Goal: Check status: Check status

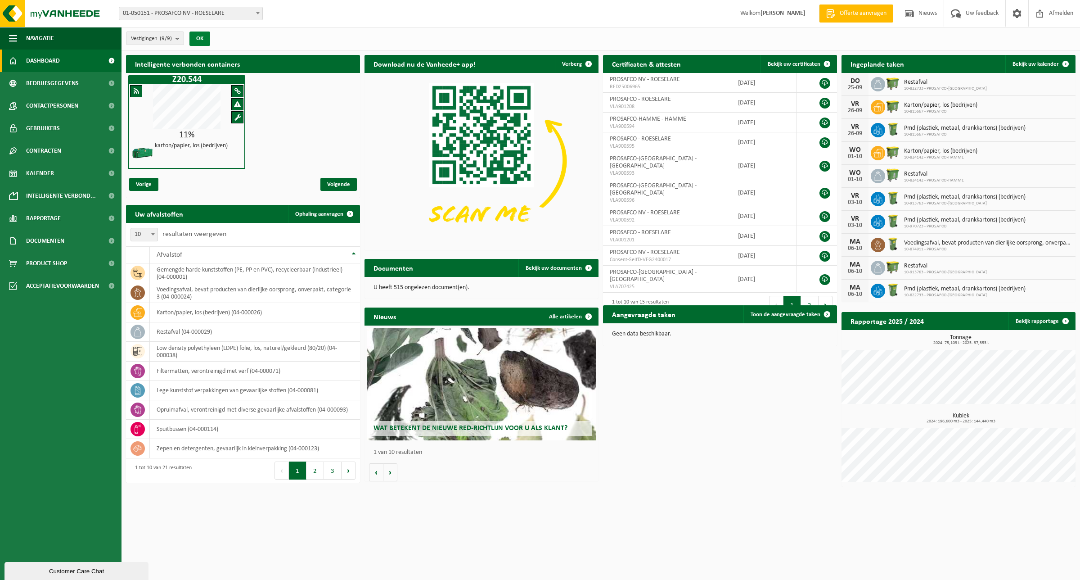
click at [201, 38] on button "OK" at bounding box center [199, 38] width 21 height 14
click at [207, 40] on button "OK" at bounding box center [199, 38] width 21 height 14
click at [179, 38] on b "submit" at bounding box center [179, 38] width 8 height 13
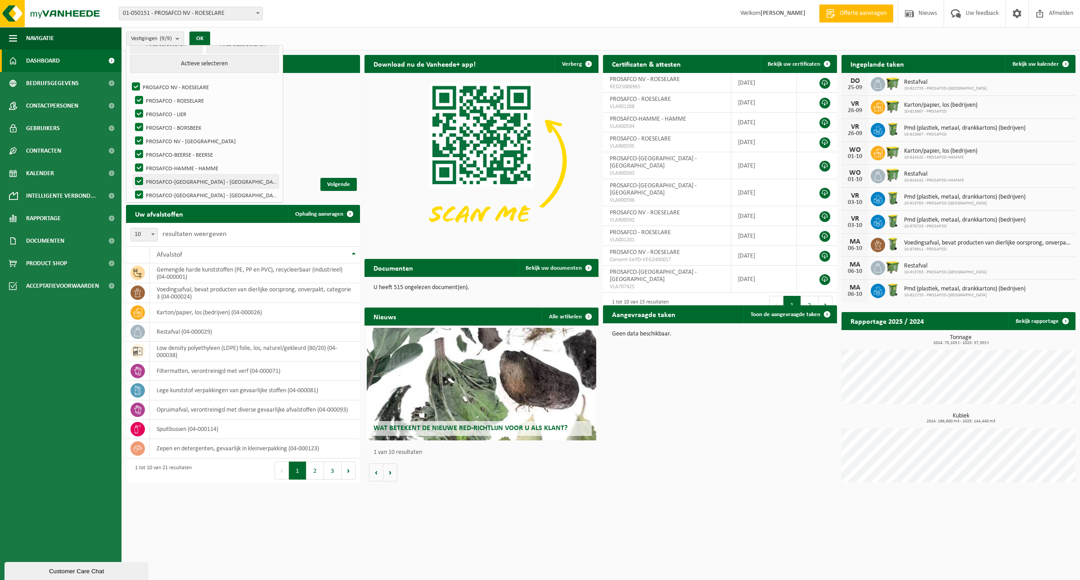
scroll to position [18, 0]
click at [132, 85] on label "PROSAFCO NV - ROESELARE" at bounding box center [204, 82] width 148 height 13
click at [129, 76] on input "PROSAFCO NV - ROESELARE" at bounding box center [128, 76] width 0 height 0
checkbox input "false"
click at [140, 123] on label "PROSAFCO - BORSBEEK" at bounding box center [205, 123] width 145 height 13
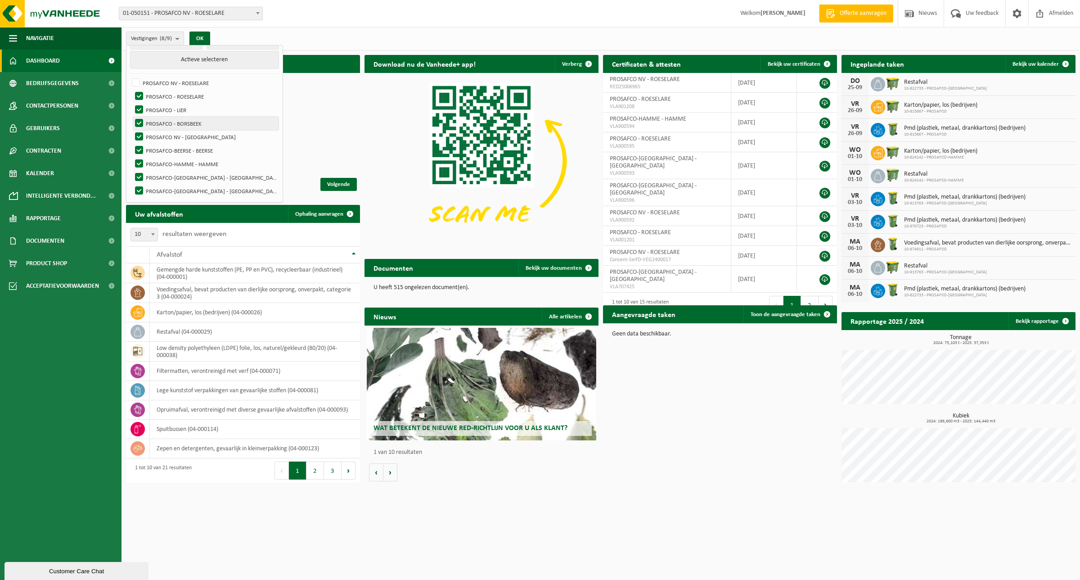
click at [132, 117] on input "PROSAFCO - BORSBEEK" at bounding box center [131, 116] width 0 height 0
checkbox input "false"
click at [207, 57] on button "Actieve selecteren" at bounding box center [204, 60] width 148 height 18
checkbox input "true"
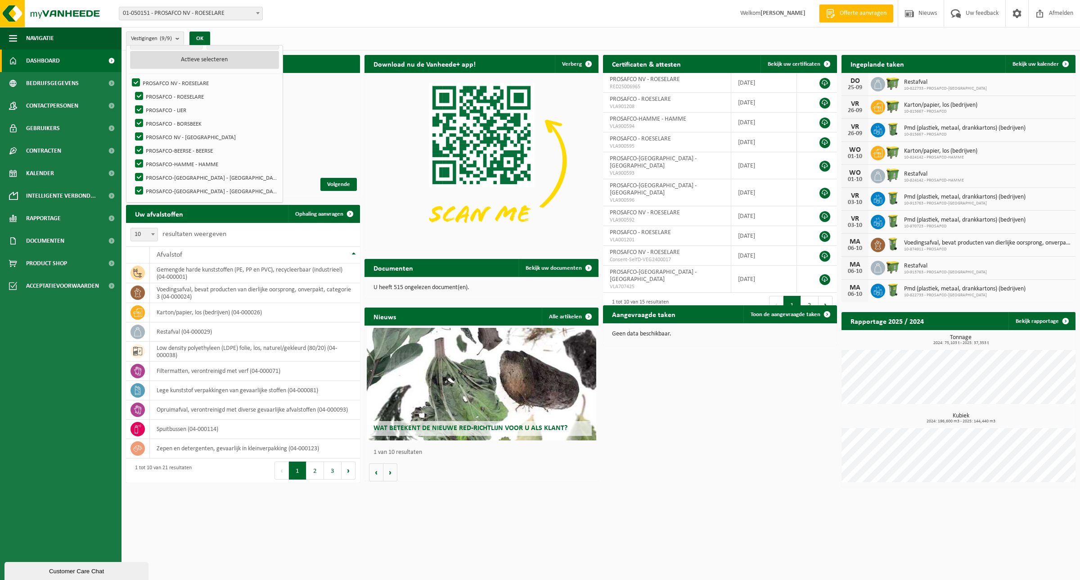
click at [205, 60] on button "Actieve selecteren" at bounding box center [204, 60] width 148 height 18
click at [236, 57] on button "Actieve selecteren" at bounding box center [204, 60] width 148 height 18
click at [223, 59] on button "Actieve selecteren" at bounding box center [204, 60] width 148 height 18
click at [202, 57] on button "Actieve selecteren" at bounding box center [204, 60] width 148 height 18
click at [178, 39] on b "submit" at bounding box center [179, 38] width 8 height 13
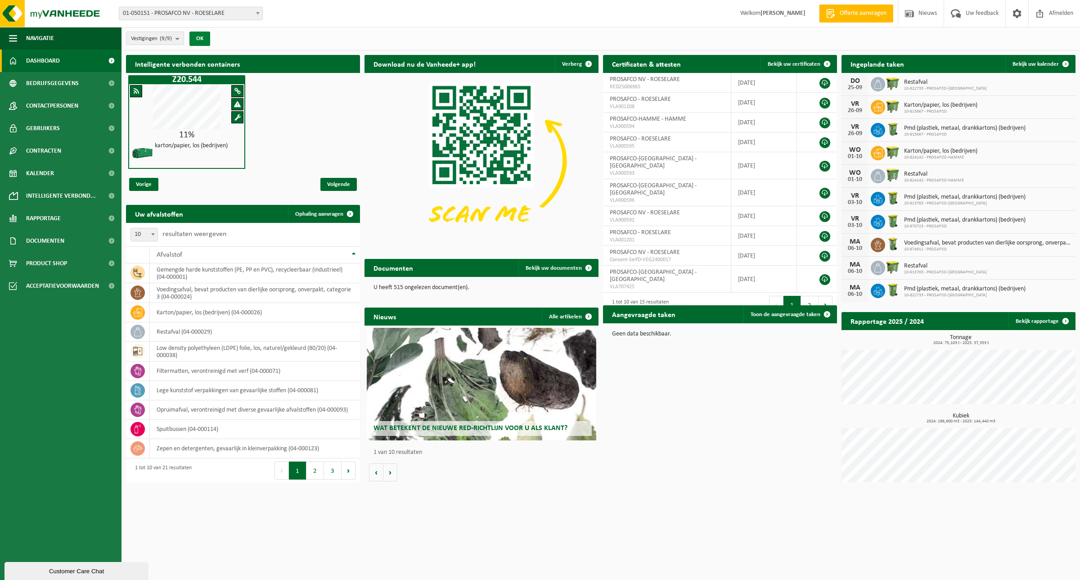
click at [199, 35] on button "OK" at bounding box center [199, 38] width 21 height 14
click at [206, 35] on button "OK" at bounding box center [199, 38] width 21 height 14
click at [201, 39] on button "OK" at bounding box center [199, 38] width 21 height 14
click at [182, 39] on b "submit" at bounding box center [179, 38] width 8 height 13
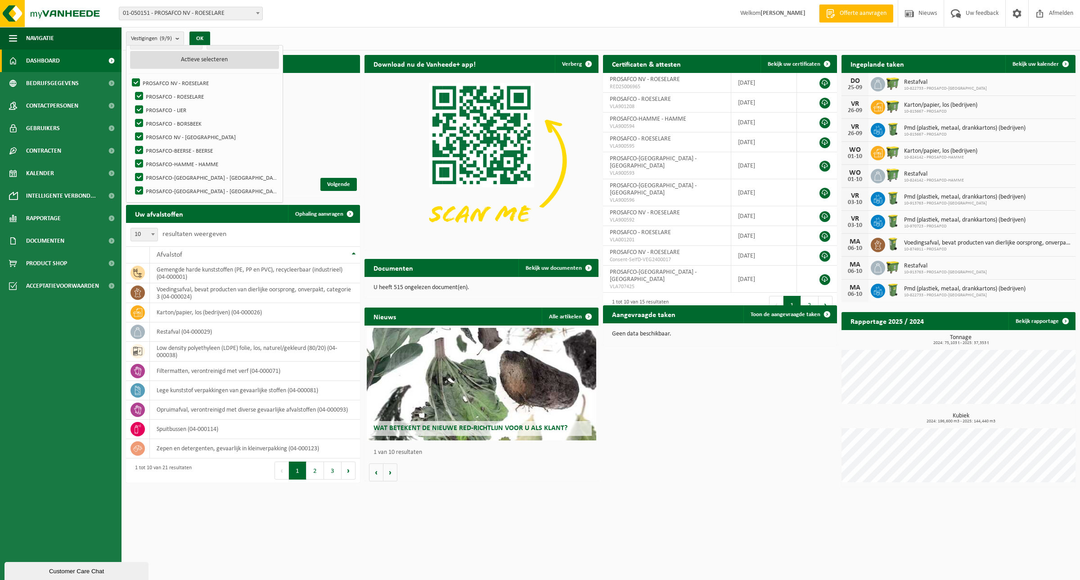
click at [189, 57] on button "Actieve selecteren" at bounding box center [204, 60] width 148 height 18
click at [182, 39] on b "submit" at bounding box center [179, 38] width 8 height 13
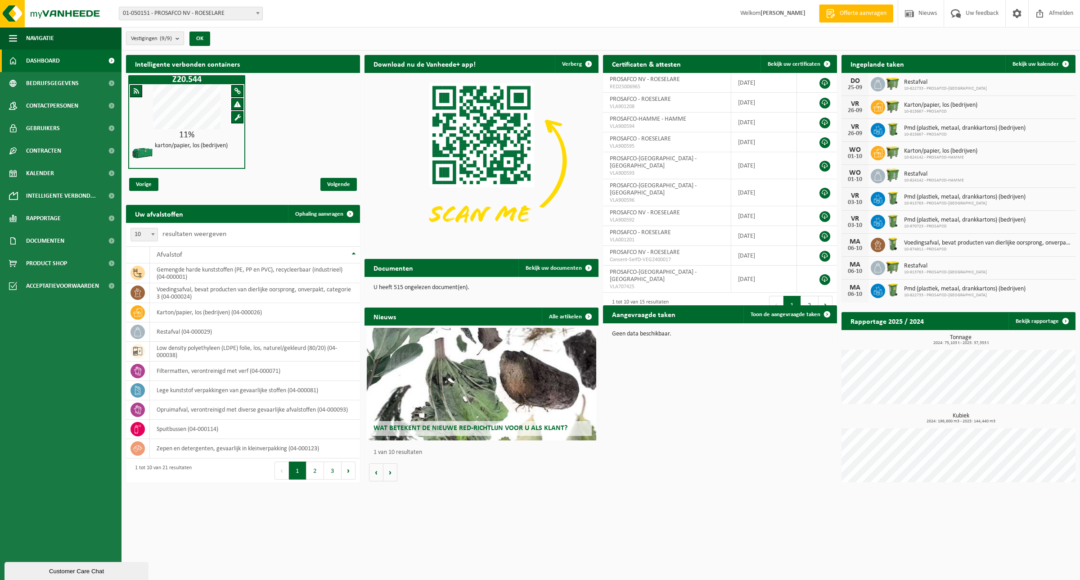
click at [178, 39] on b "submit" at bounding box center [179, 38] width 8 height 13
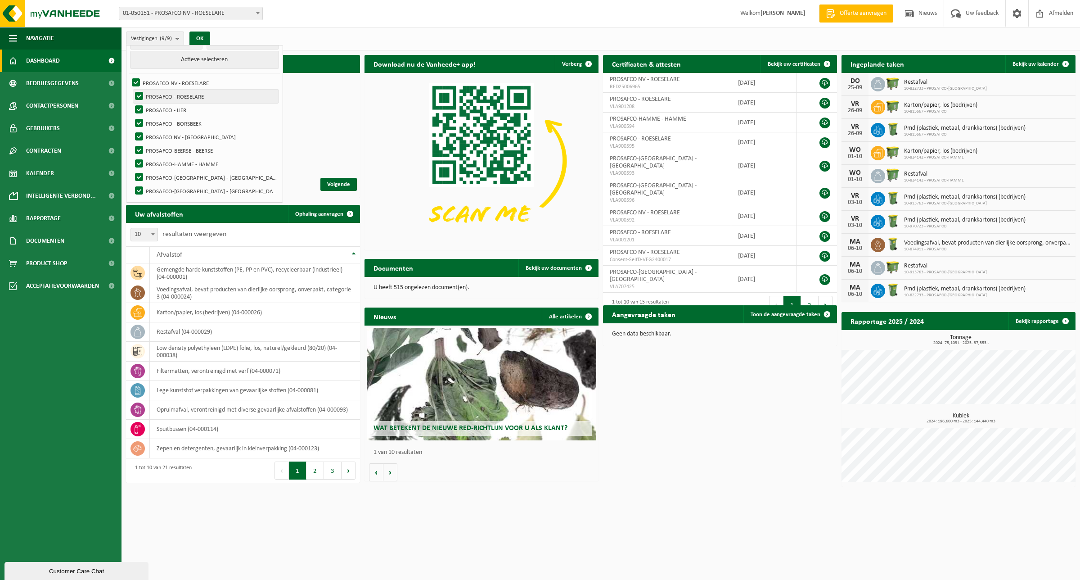
click at [146, 94] on label "PROSAFCO - ROESELARE" at bounding box center [205, 96] width 145 height 13
click at [132, 90] on input "PROSAFCO - ROESELARE" at bounding box center [131, 89] width 0 height 0
checkbox input "false"
click at [141, 108] on label "PROSAFCO - LIER" at bounding box center [205, 109] width 145 height 13
click at [132, 103] on input "PROSAFCO - LIER" at bounding box center [131, 103] width 0 height 0
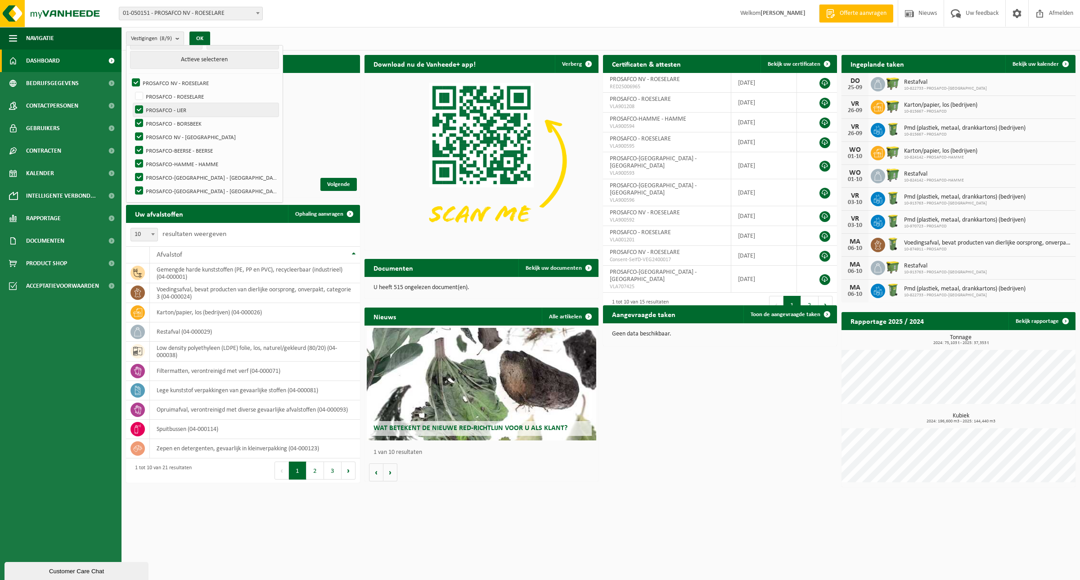
checkbox input "false"
click at [139, 134] on label "PROSAFCO NV - [GEOGRAPHIC_DATA]" at bounding box center [205, 136] width 145 height 13
click at [132, 130] on input "PROSAFCO NV - [GEOGRAPHIC_DATA]" at bounding box center [131, 130] width 0 height 0
checkbox input "false"
click at [139, 149] on label "PROSAFCO-BEERSE - BEERSE" at bounding box center [205, 150] width 145 height 13
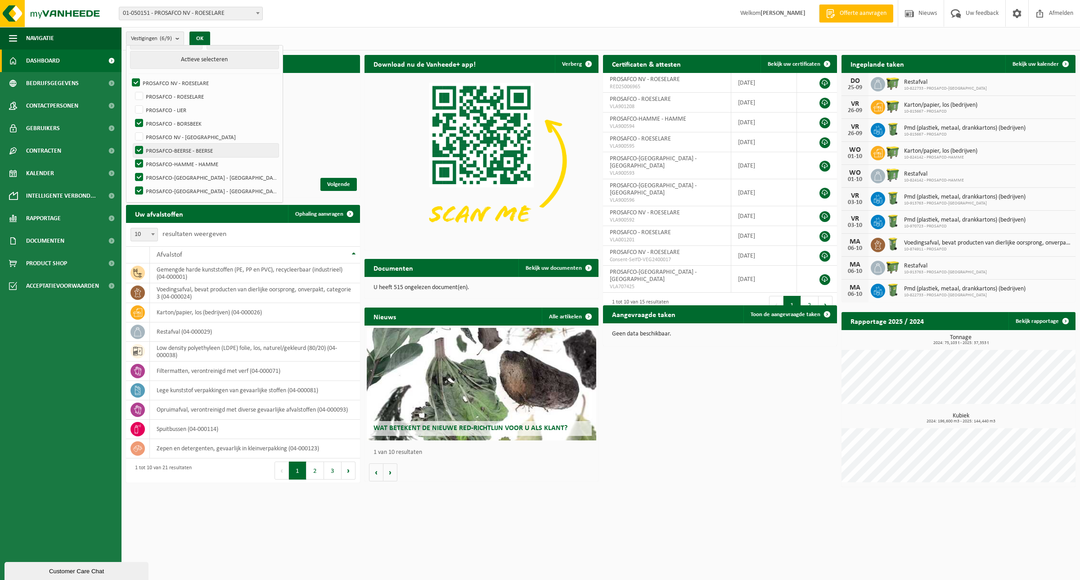
click at [132, 144] on input "PROSAFCO-BEERSE - BEERSE" at bounding box center [131, 143] width 0 height 0
checkbox input "false"
click at [139, 159] on label "PROSAFCO-HAMME - HAMME" at bounding box center [205, 163] width 145 height 13
click at [132, 157] on input "PROSAFCO-HAMME - HAMME" at bounding box center [131, 157] width 0 height 0
checkbox input "false"
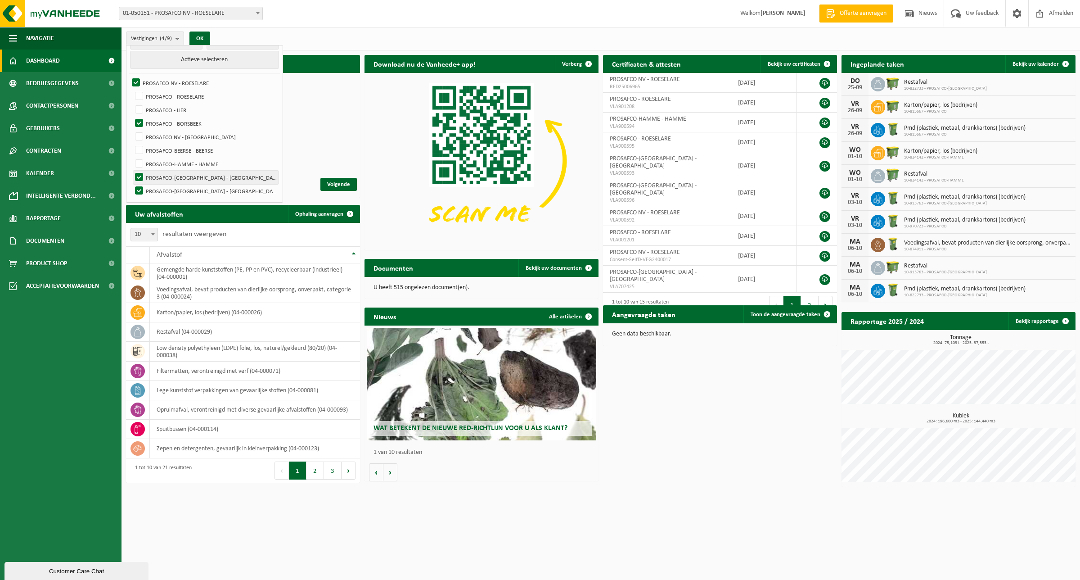
click at [139, 176] on label "PROSAFCO-[GEOGRAPHIC_DATA] - [GEOGRAPHIC_DATA]" at bounding box center [205, 177] width 145 height 13
click at [132, 171] on input "PROSAFCO-[GEOGRAPHIC_DATA] - [GEOGRAPHIC_DATA]" at bounding box center [131, 170] width 0 height 0
checkbox input "false"
click at [138, 187] on label "PROSAFCO-[GEOGRAPHIC_DATA] - [GEOGRAPHIC_DATA]" at bounding box center [205, 190] width 145 height 13
click at [132, 184] on input "PROSAFCO-[GEOGRAPHIC_DATA] - [GEOGRAPHIC_DATA]" at bounding box center [131, 184] width 0 height 0
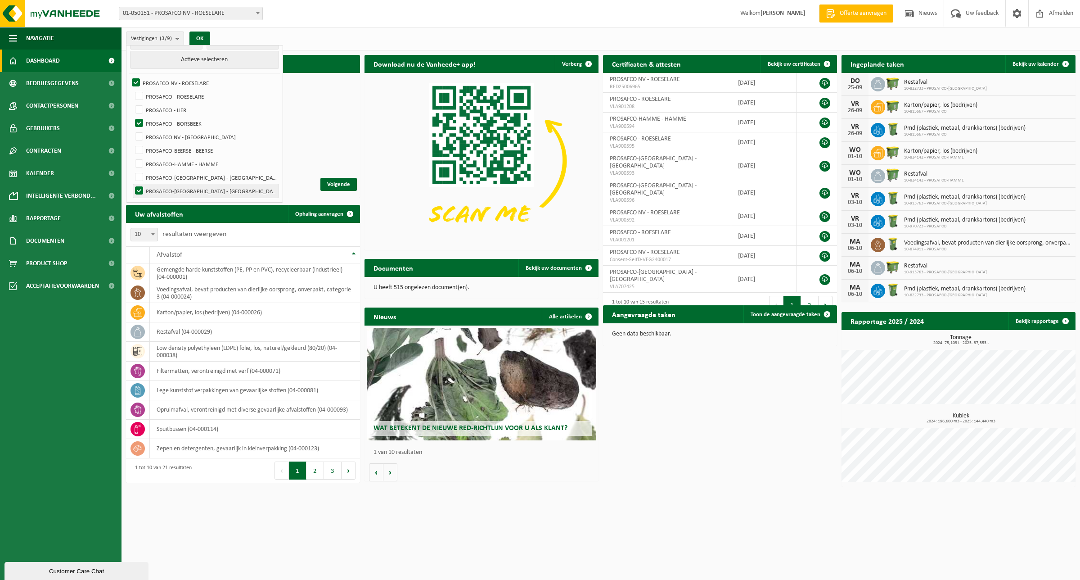
checkbox input "false"
click at [198, 37] on button "OK" at bounding box center [199, 38] width 21 height 14
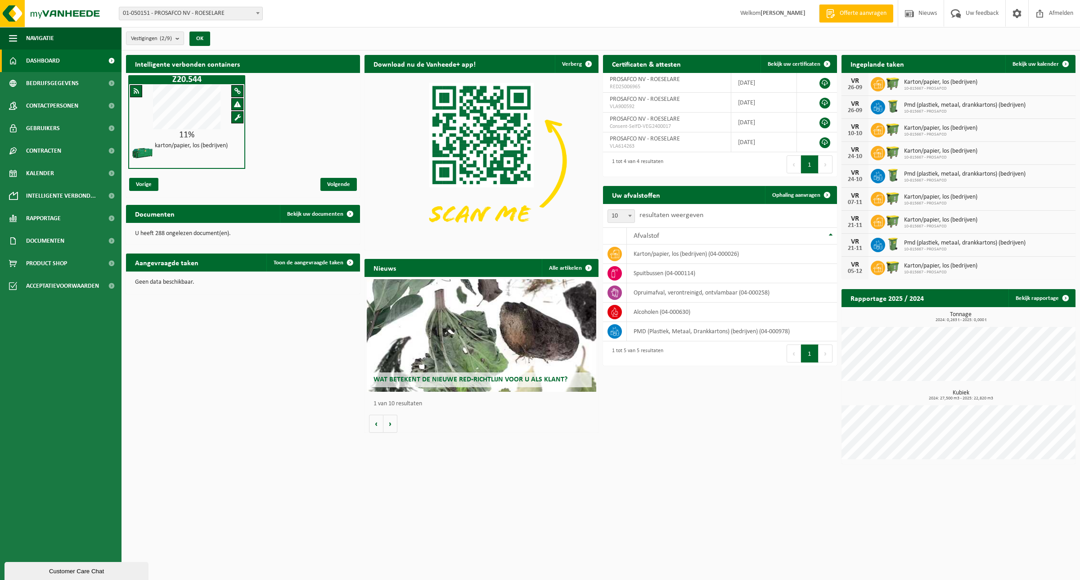
click at [935, 84] on span "Karton/papier, los (bedrijven)" at bounding box center [940, 82] width 73 height 7
click at [948, 86] on span "10-815667 - PROSAFCO" at bounding box center [940, 88] width 73 height 5
click at [1038, 63] on span "Bekijk uw kalender" at bounding box center [1035, 64] width 46 height 6
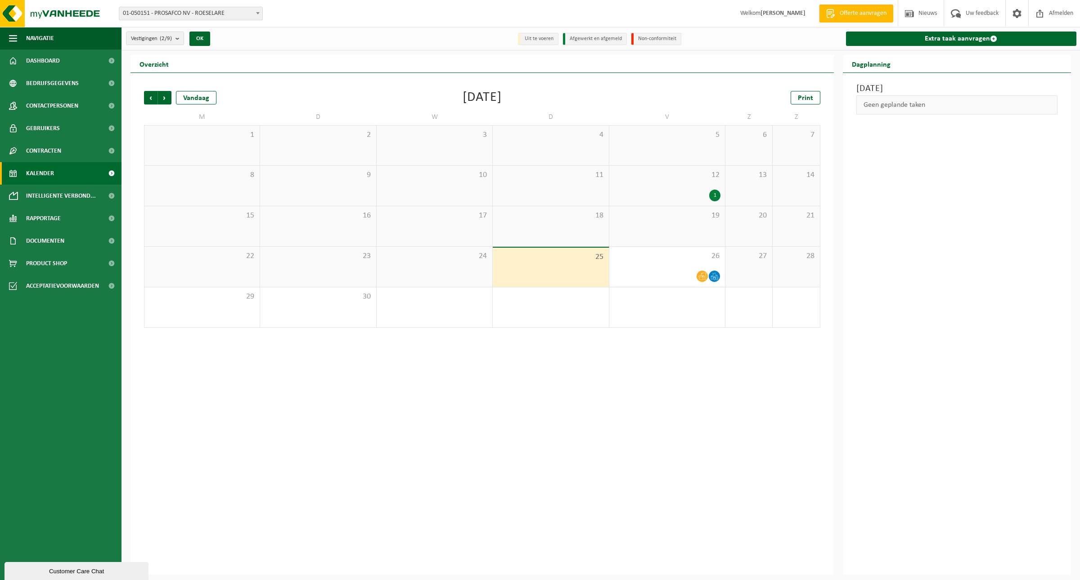
click at [705, 198] on div "1" at bounding box center [667, 195] width 107 height 12
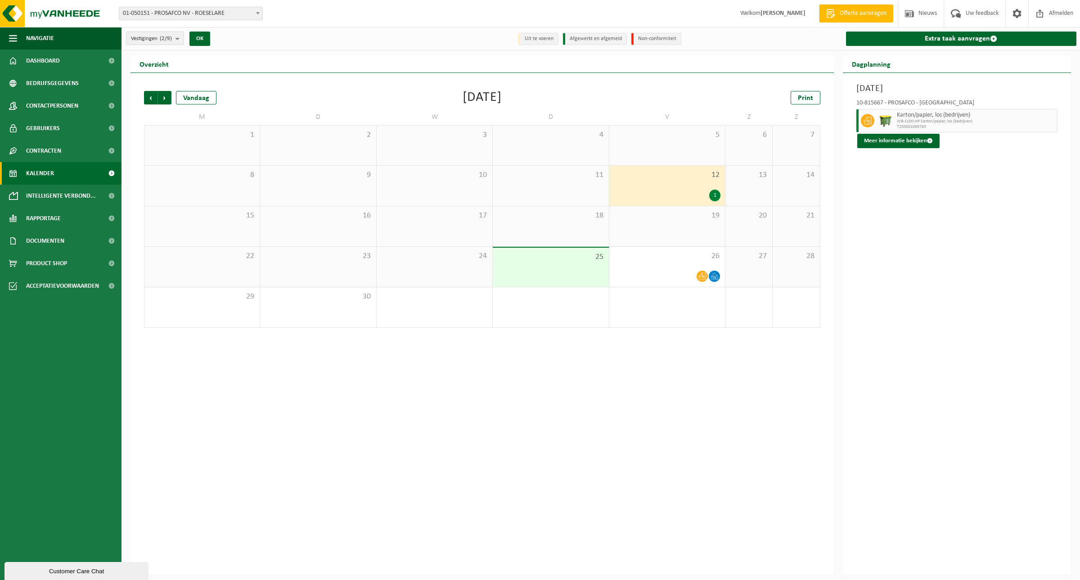
click at [714, 194] on div "1" at bounding box center [714, 195] width 11 height 12
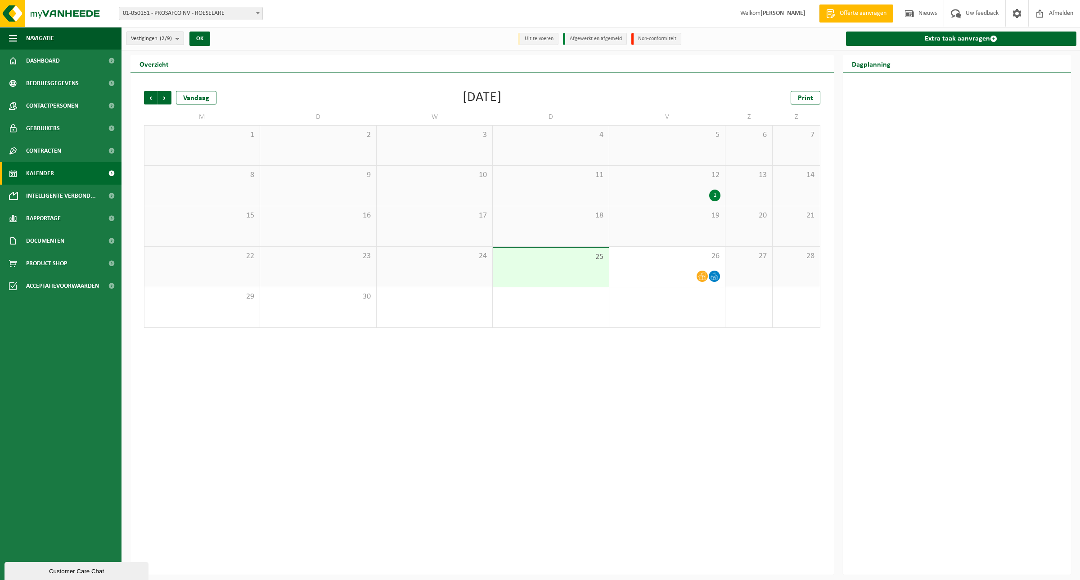
click at [714, 194] on div "1" at bounding box center [714, 195] width 11 height 12
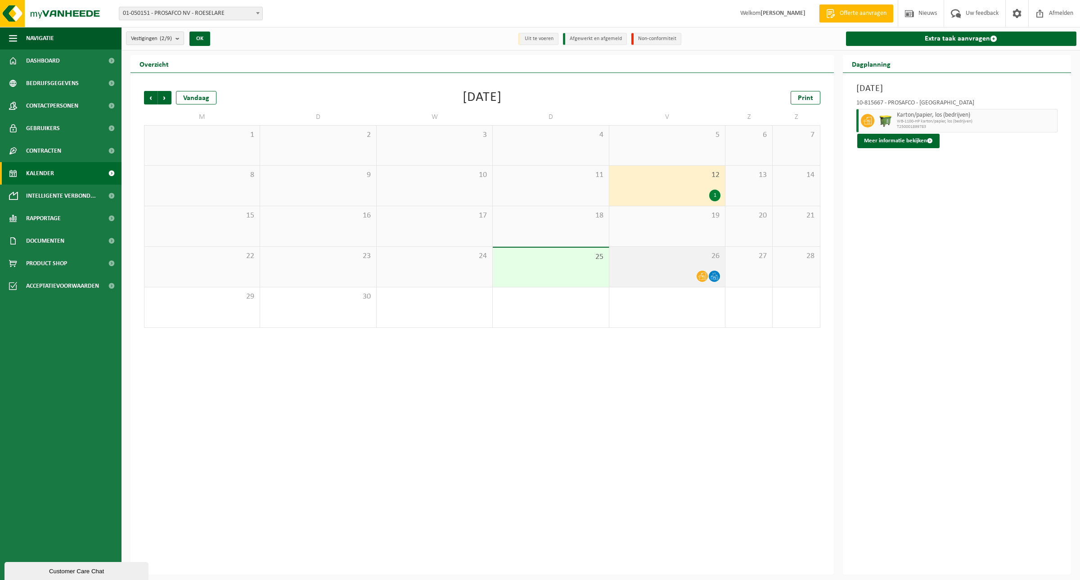
click at [701, 277] on icon at bounding box center [702, 276] width 8 height 7
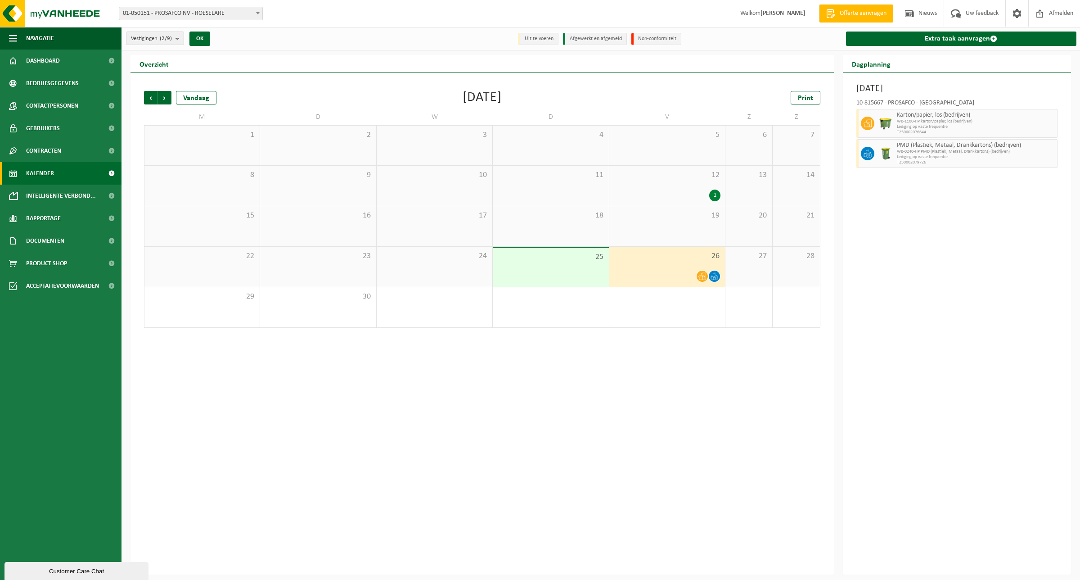
click at [912, 277] on div "[DATE] 10-815667 - PROSAFCO - BORSBEEK Karton/papier, los (bedrijven) WB-1100-H…" at bounding box center [957, 323] width 229 height 501
click at [1053, 10] on span "Afmelden" at bounding box center [1061, 13] width 29 height 27
